Goal: Task Accomplishment & Management: Use online tool/utility

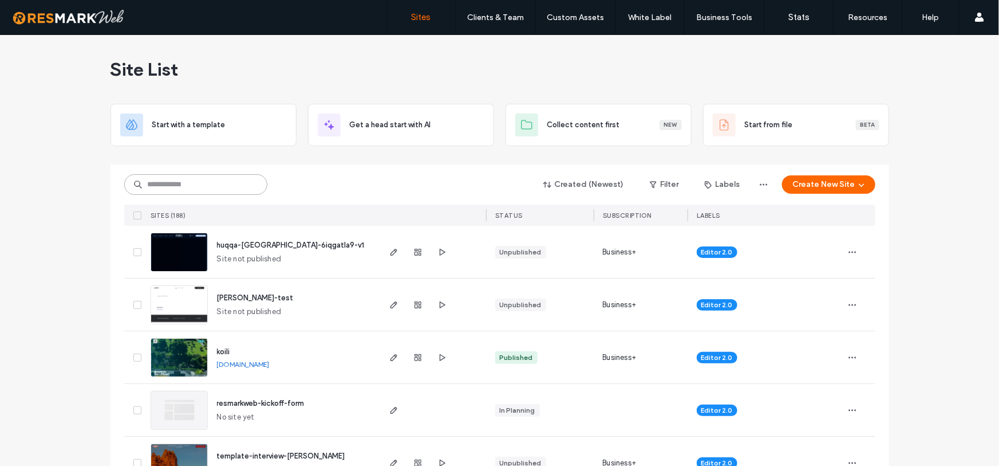
click at [214, 182] on input at bounding box center [195, 184] width 143 height 21
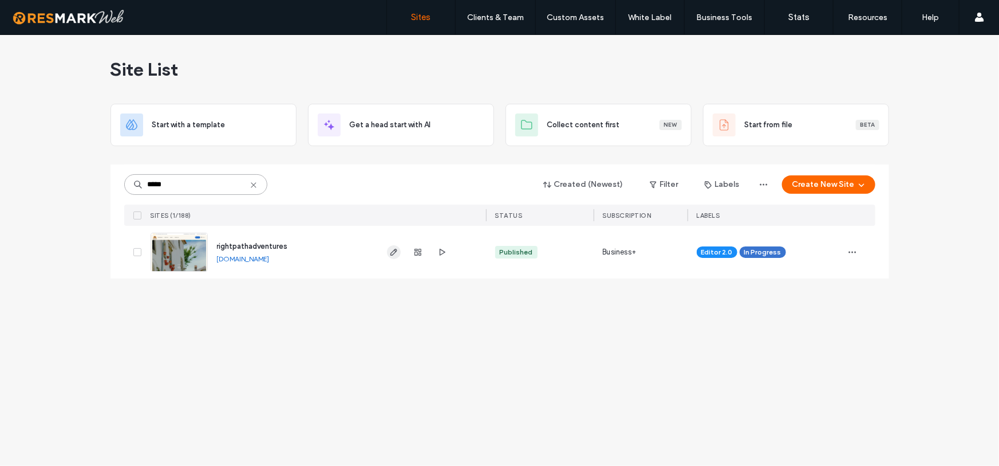
type input "*****"
click at [389, 251] on icon "button" at bounding box center [393, 251] width 9 height 9
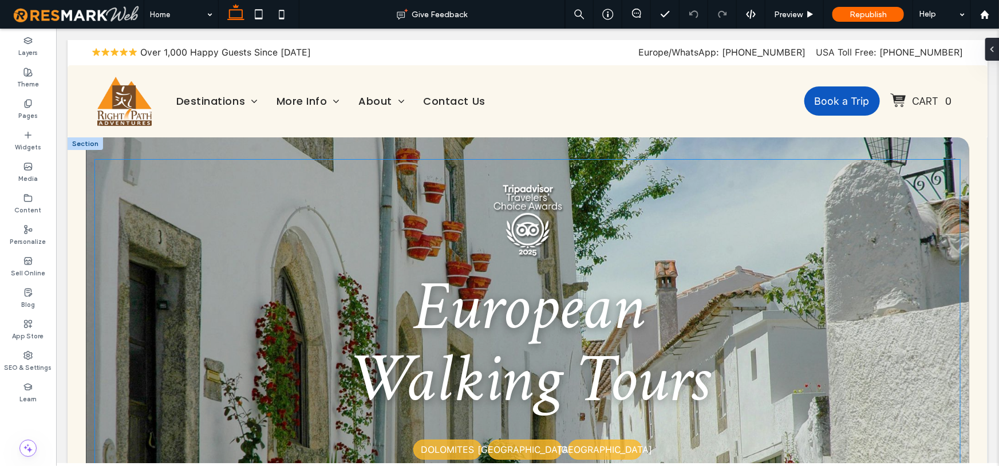
scroll to position [23, 0]
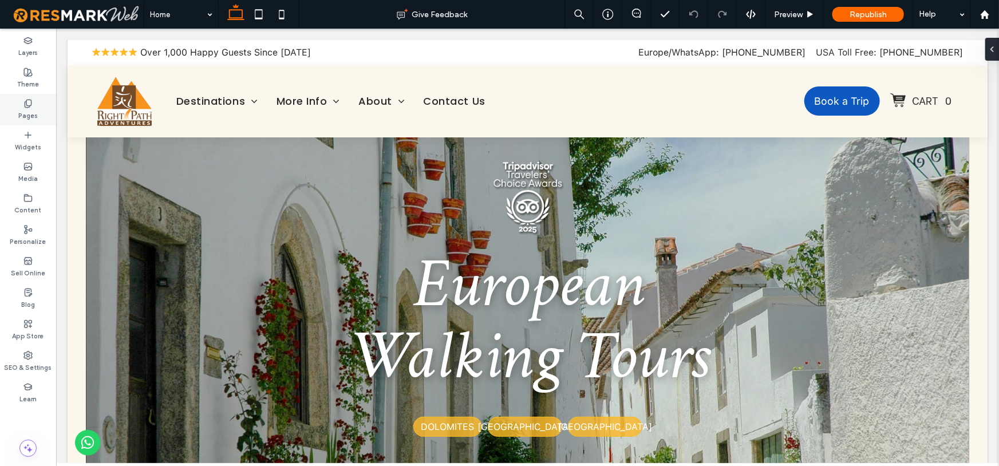
click at [47, 107] on div "Pages" at bounding box center [28, 109] width 56 height 31
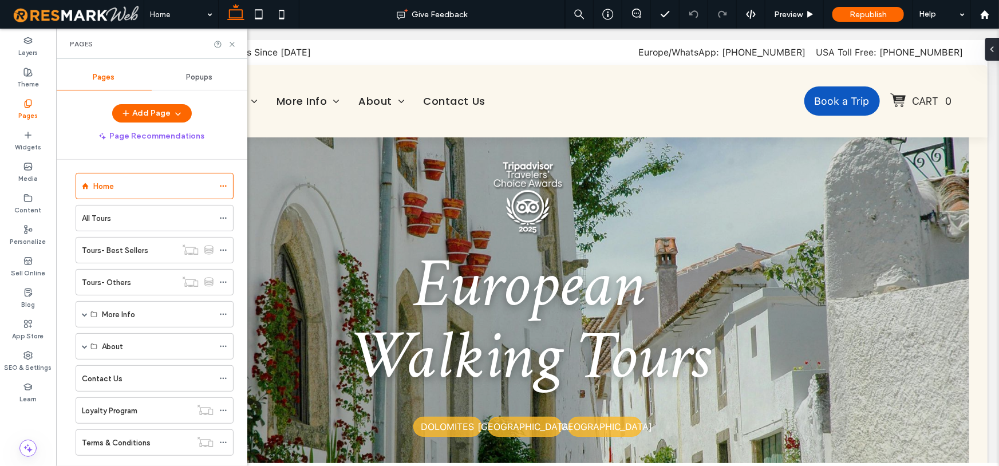
scroll to position [13, 0]
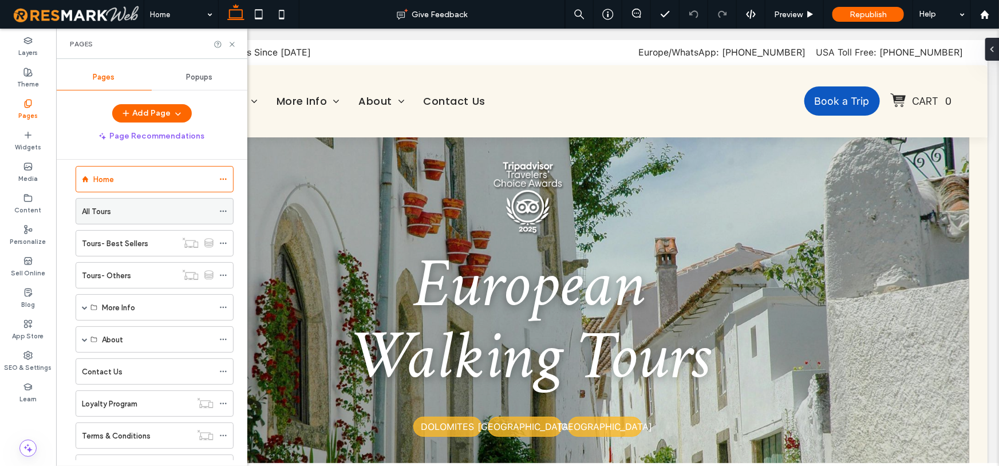
click at [116, 207] on div "All Tours" at bounding box center [148, 212] width 132 height 12
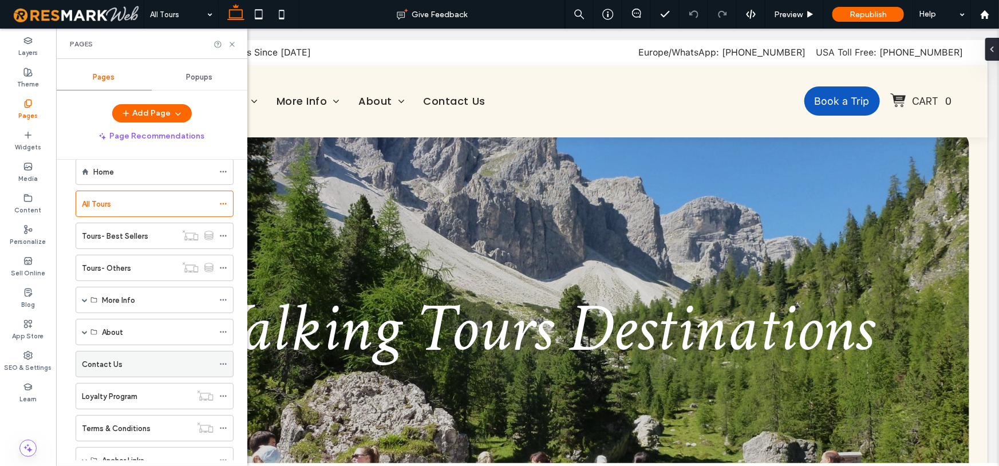
scroll to position [2, 0]
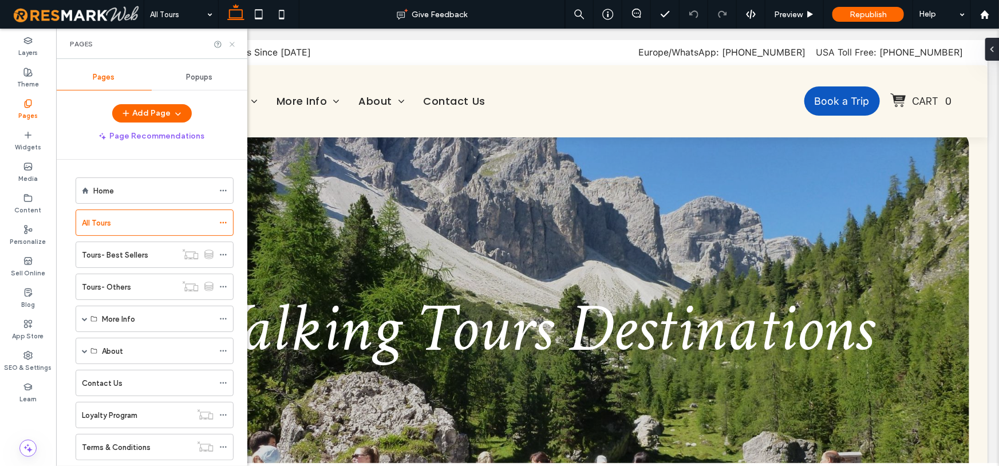
click at [235, 41] on icon at bounding box center [232, 44] width 9 height 9
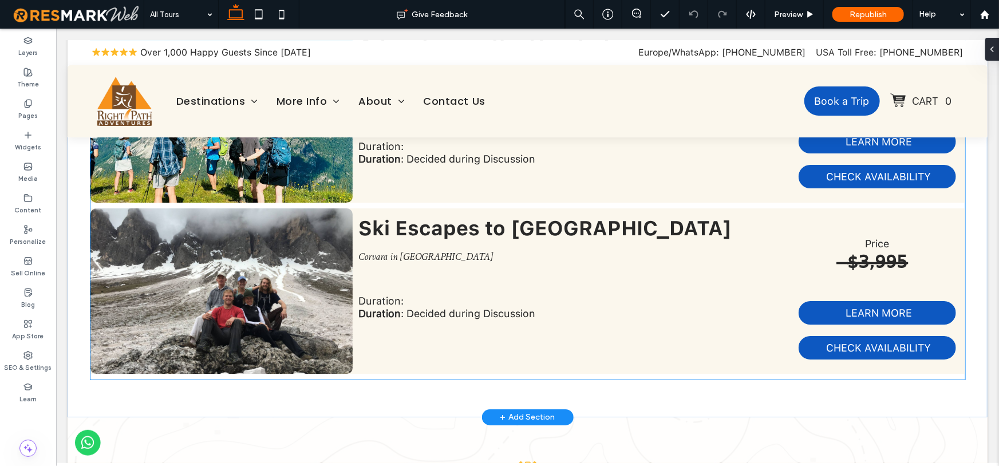
scroll to position [2047, 0]
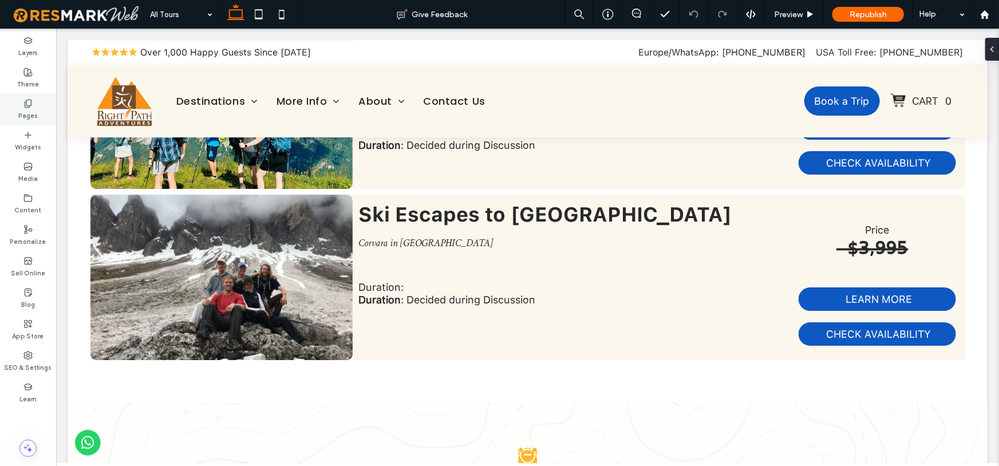
click at [27, 99] on icon at bounding box center [27, 103] width 9 height 9
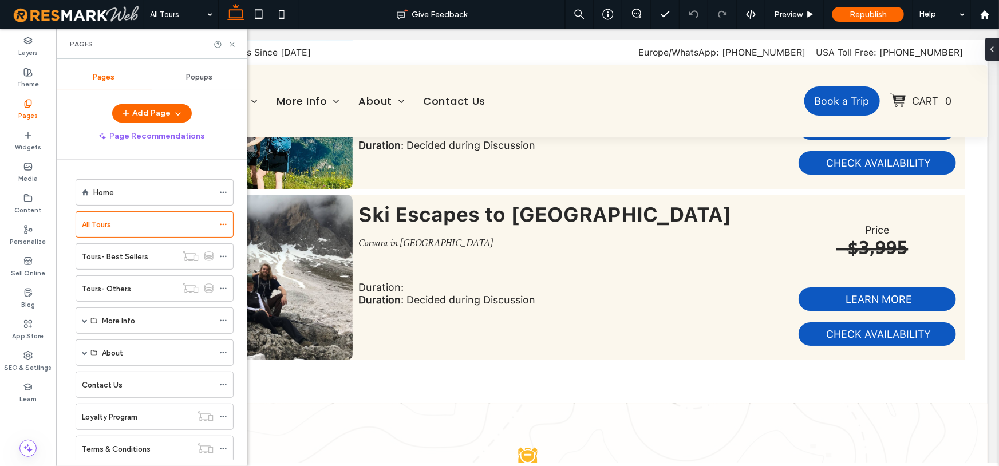
click at [238, 44] on div "Pages" at bounding box center [151, 44] width 191 height 30
click at [233, 44] on icon at bounding box center [232, 44] width 9 height 9
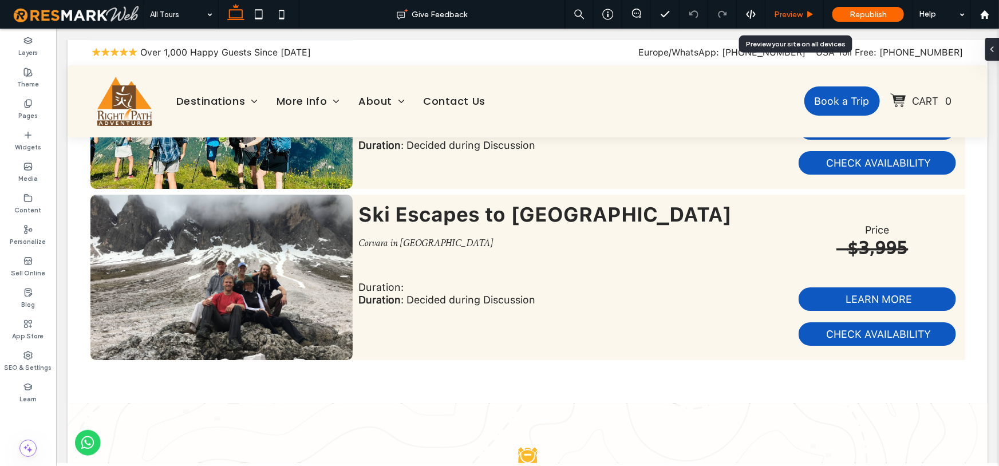
click at [799, 18] on span "Preview" at bounding box center [788, 15] width 29 height 10
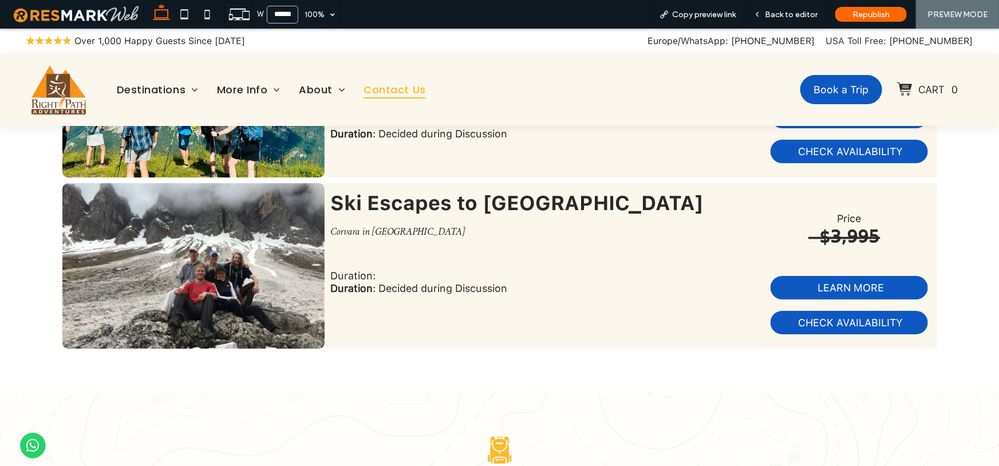
click at [407, 89] on span "Contact Us" at bounding box center [395, 89] width 62 height 18
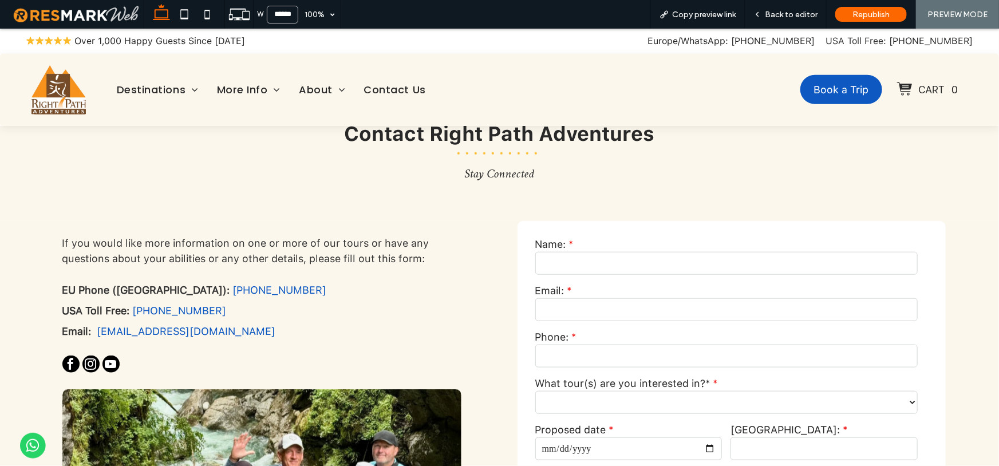
scroll to position [613, 0]
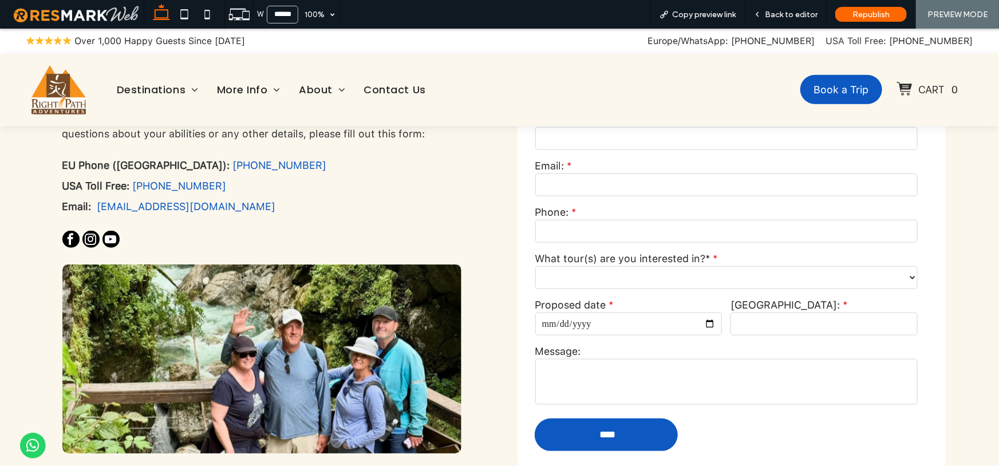
click at [621, 141] on input "text" at bounding box center [726, 138] width 383 height 23
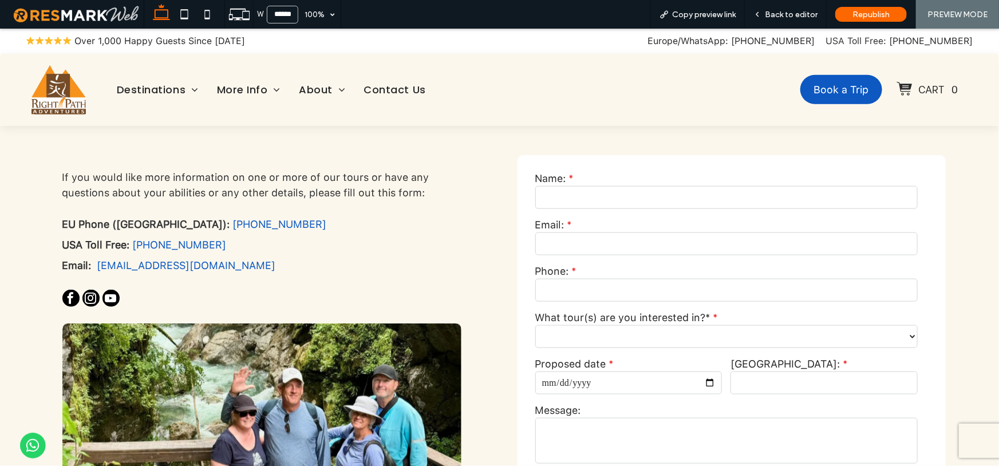
scroll to position [561, 0]
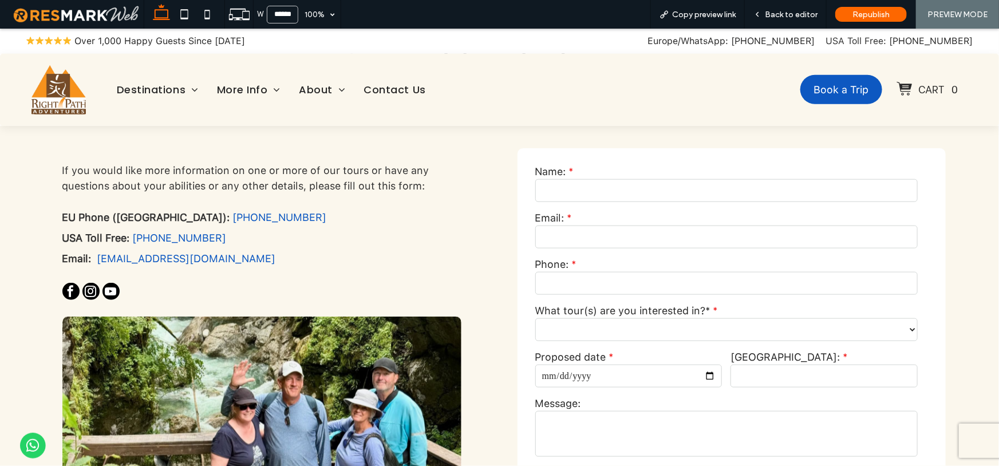
click at [265, 101] on div "Destinations More Info FAQ Testimonials Blog Tour Calendar 2025 Tour Calendar E…" at bounding box center [499, 89] width 959 height 61
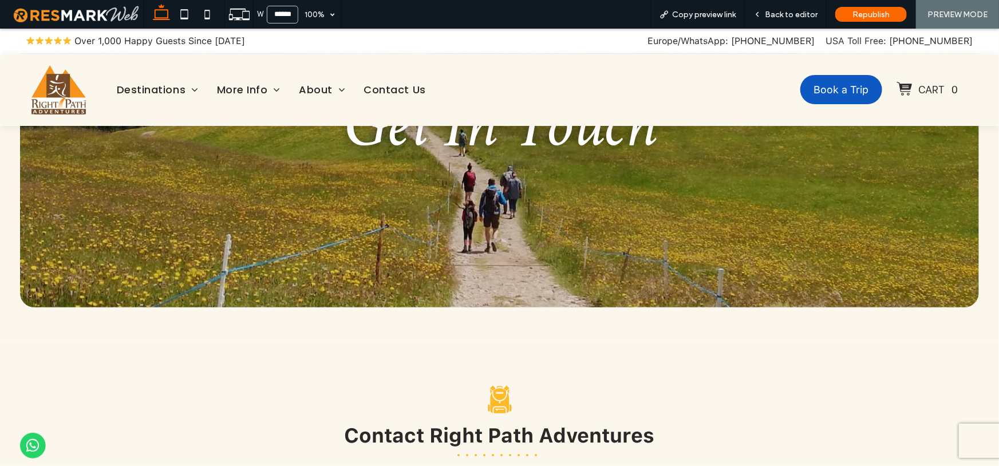
scroll to position [0, 0]
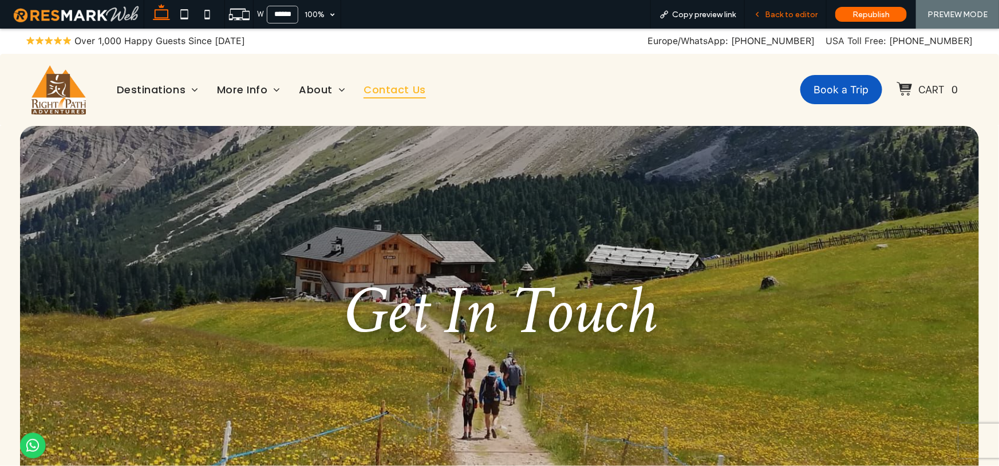
click at [783, 17] on span "Back to editor" at bounding box center [791, 15] width 53 height 10
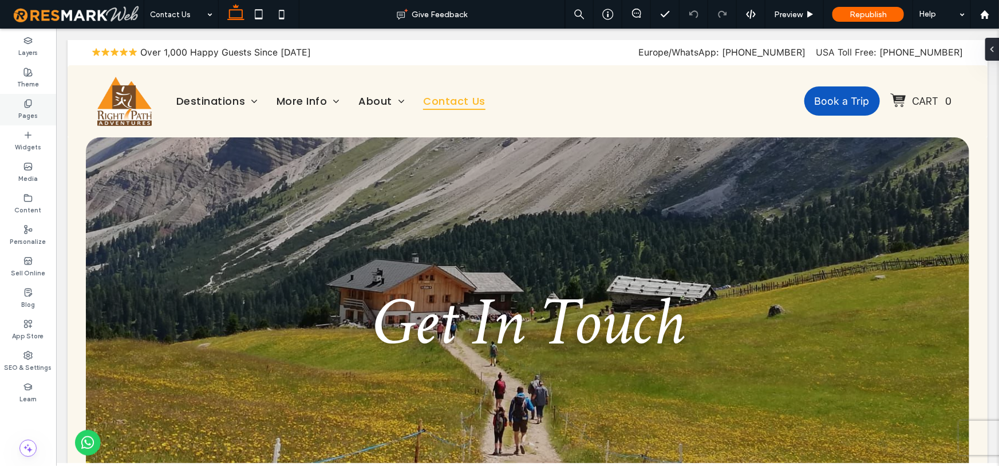
click at [21, 120] on label "Pages" at bounding box center [27, 114] width 19 height 13
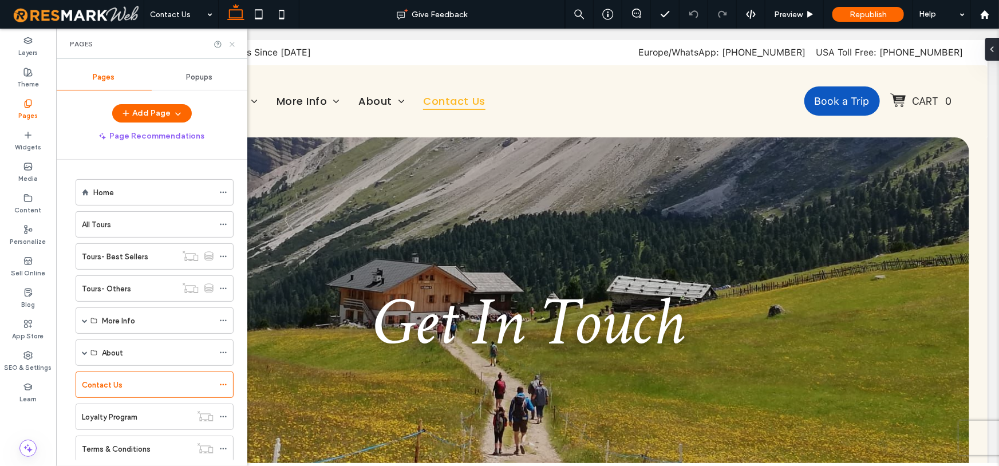
click at [231, 48] on icon at bounding box center [232, 44] width 9 height 9
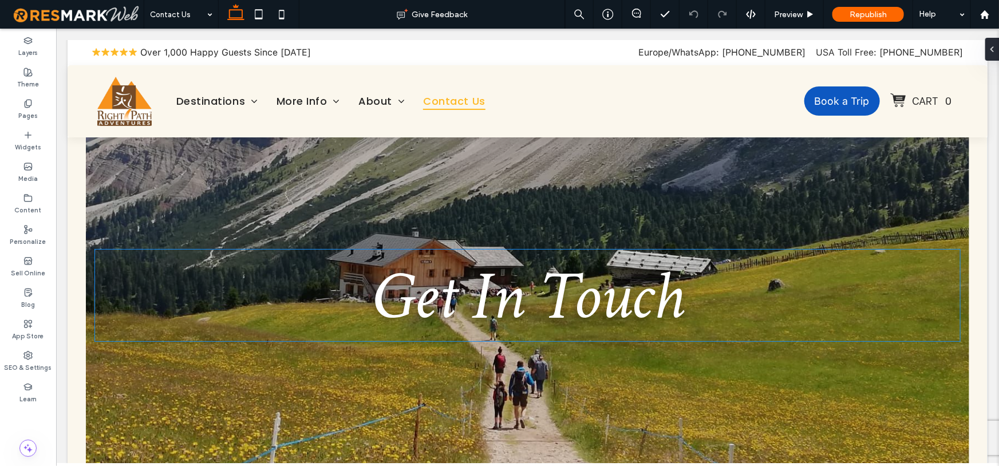
scroll to position [71, 0]
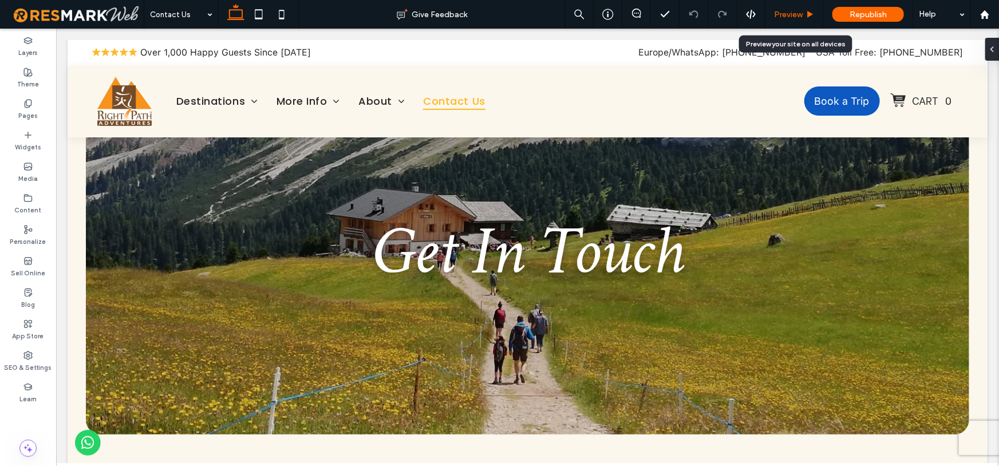
click at [794, 12] on span "Preview" at bounding box center [788, 15] width 29 height 10
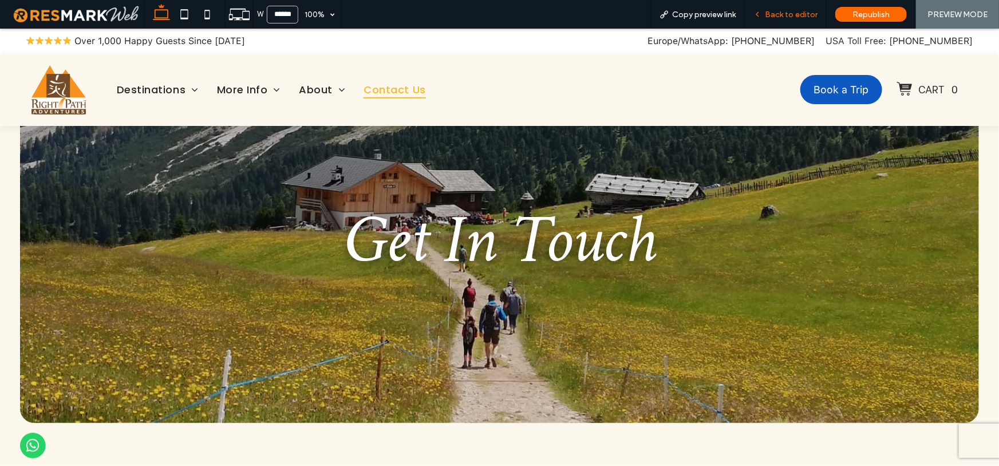
click at [813, 14] on span "Back to editor" at bounding box center [791, 15] width 53 height 10
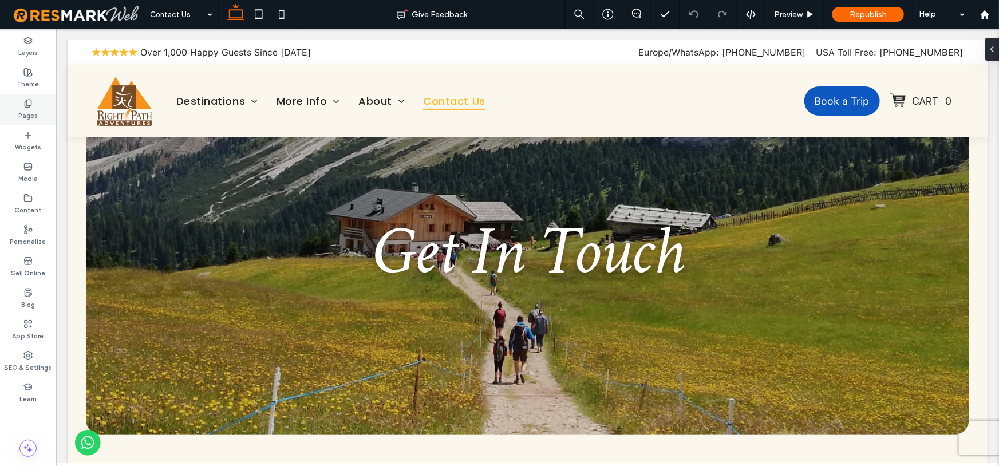
click at [17, 97] on div "Pages" at bounding box center [28, 109] width 56 height 31
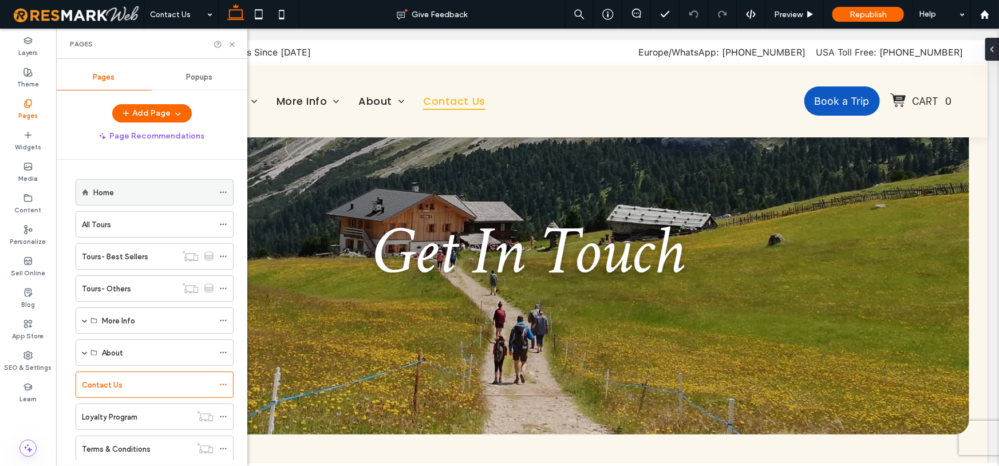
click at [132, 183] on div "Home" at bounding box center [153, 192] width 120 height 25
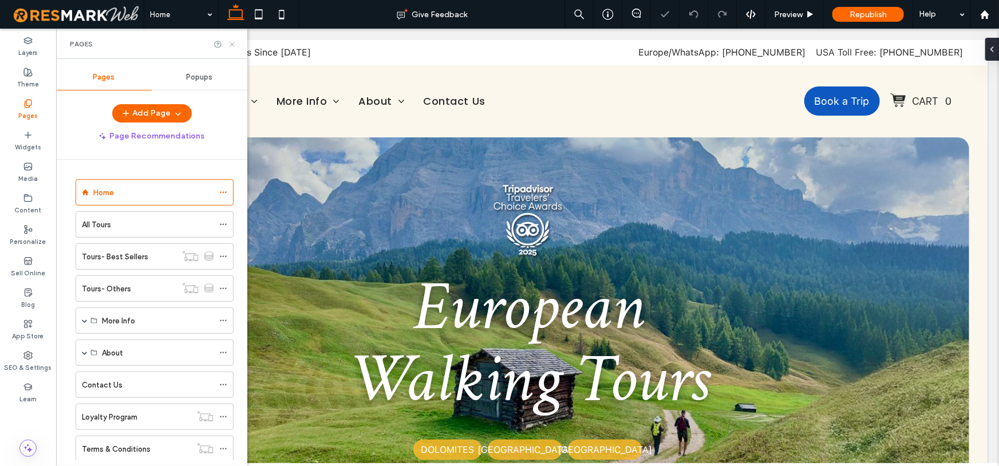
click at [231, 46] on icon at bounding box center [232, 44] width 9 height 9
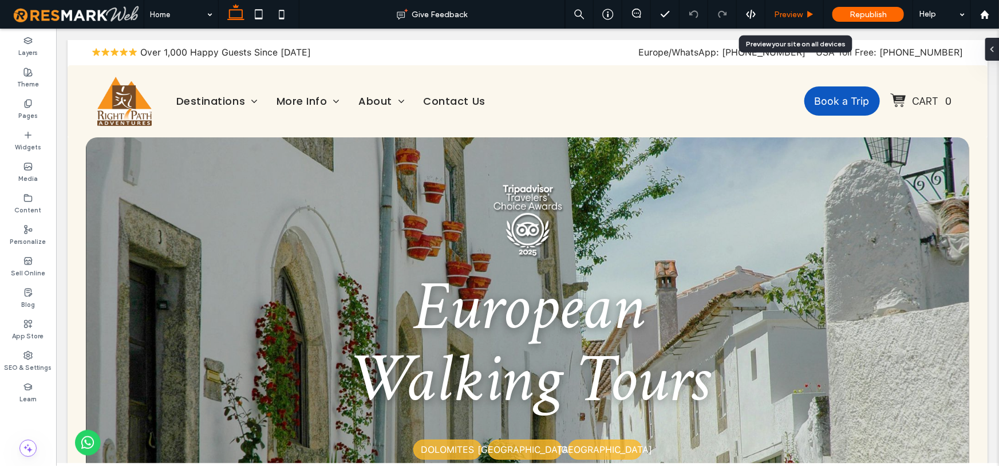
click at [792, 14] on span "Preview" at bounding box center [788, 15] width 29 height 10
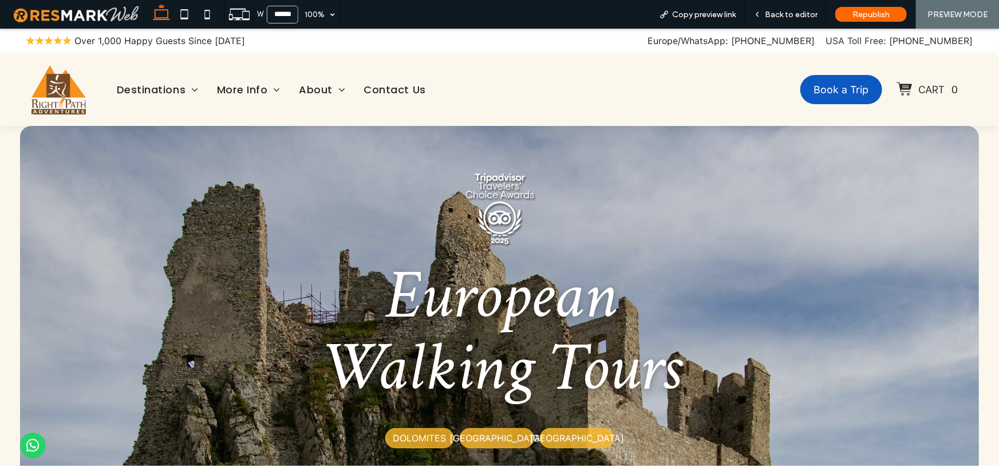
scroll to position [97, 0]
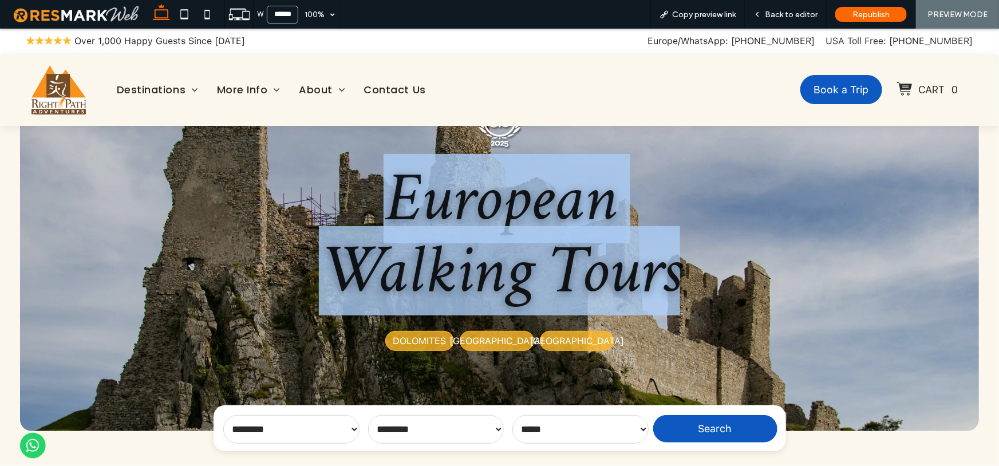
drag, startPoint x: 697, startPoint y: 289, endPoint x: 388, endPoint y: 206, distance: 320.2
click at [388, 206] on p "European Walking Tours" at bounding box center [500, 232] width 438 height 144
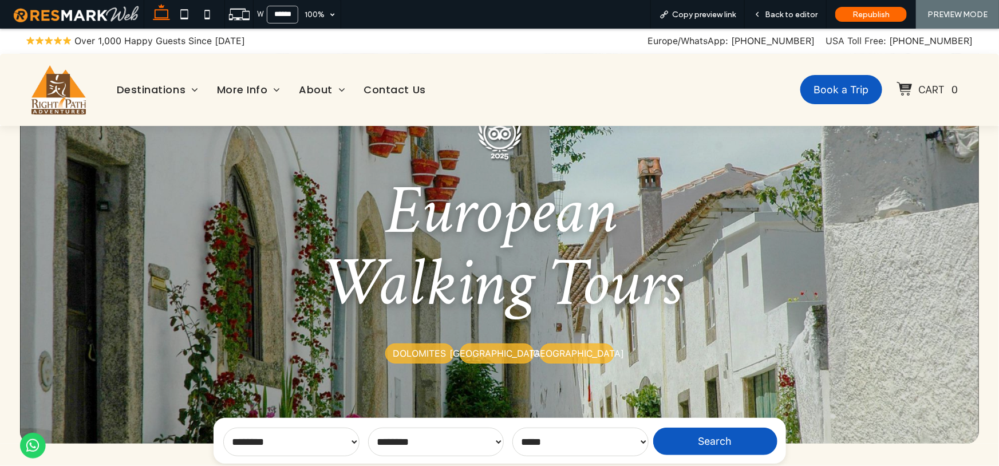
click at [182, 200] on div "European Walking Tours DOLOMITES [GEOGRAPHIC_DATA] [GEOGRAPHIC_DATA]" at bounding box center [499, 219] width 893 height 312
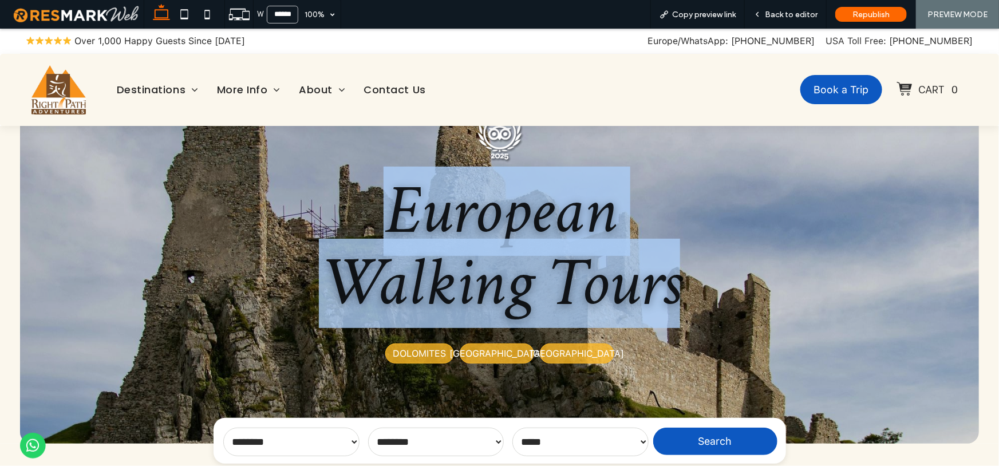
drag, startPoint x: 376, startPoint y: 212, endPoint x: 678, endPoint y: 301, distance: 314.6
click at [678, 301] on p "European Walking Tours" at bounding box center [500, 245] width 438 height 144
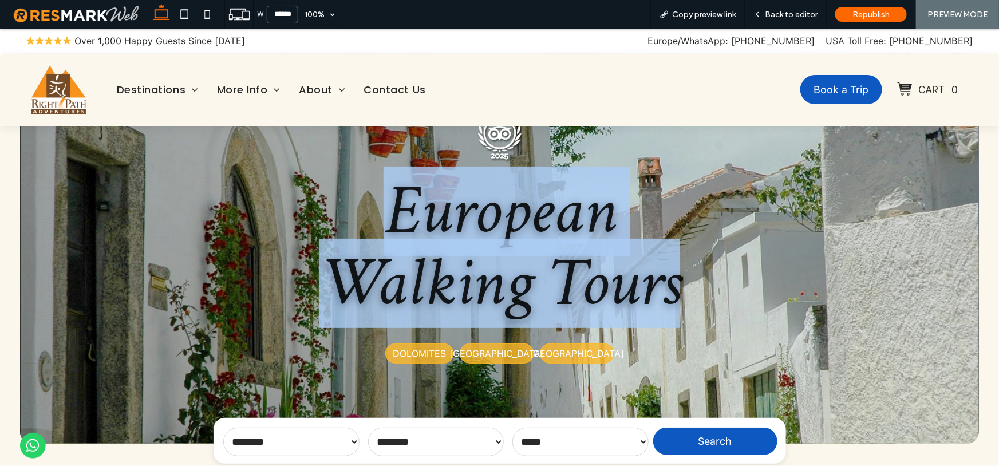
click at [557, 260] on span "European Walking Tours" at bounding box center [499, 246] width 361 height 161
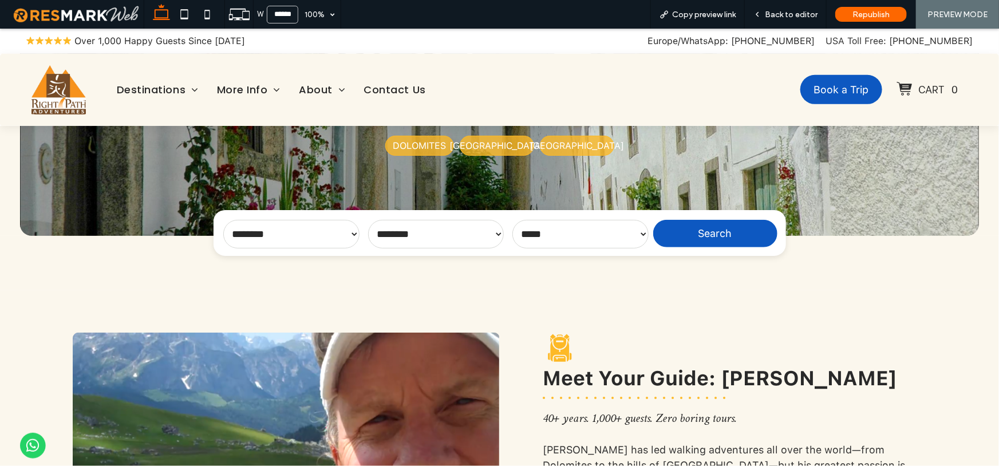
scroll to position [61, 0]
